Goal: Information Seeking & Learning: Learn about a topic

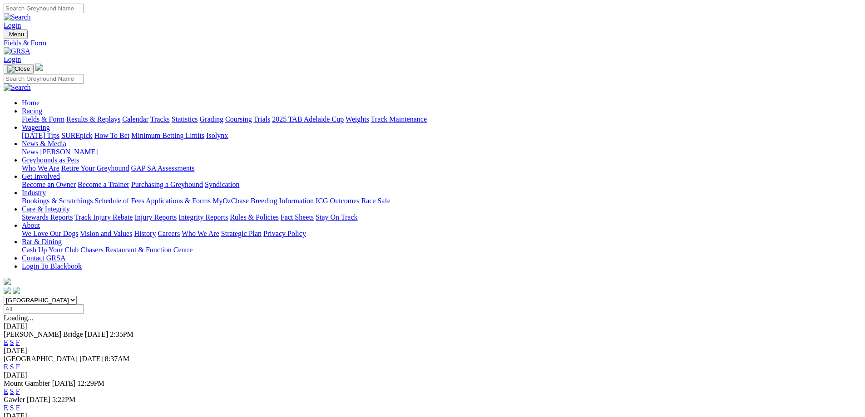
click at [20, 388] on link "F" at bounding box center [18, 392] width 4 height 8
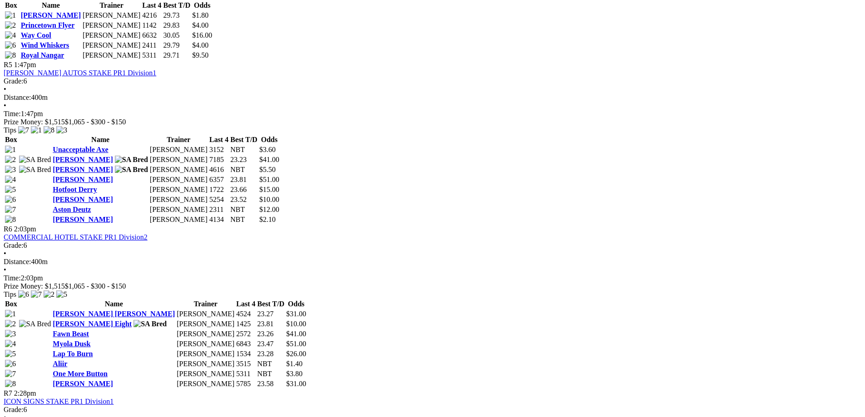
scroll to position [999, 0]
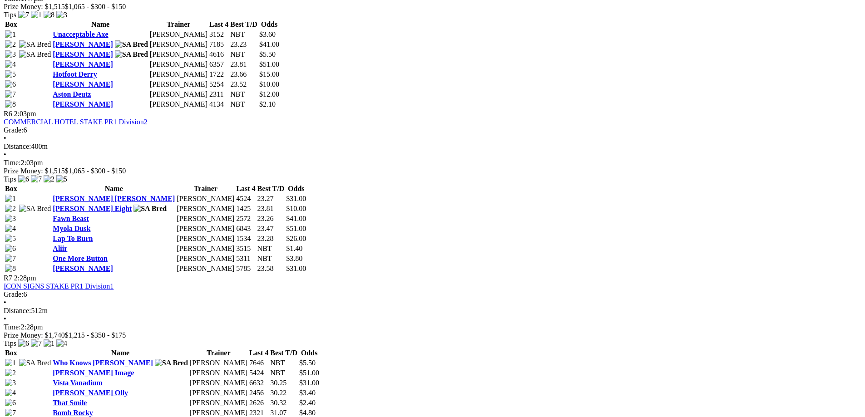
scroll to position [1181, 0]
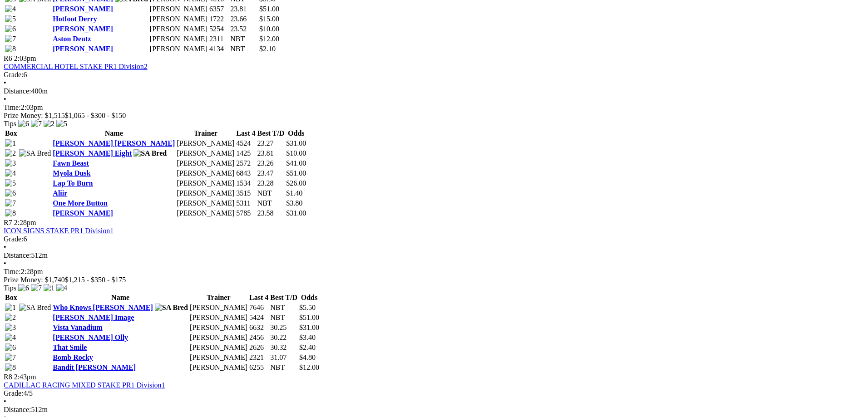
scroll to position [1226, 0]
